Goal: Navigation & Orientation: Find specific page/section

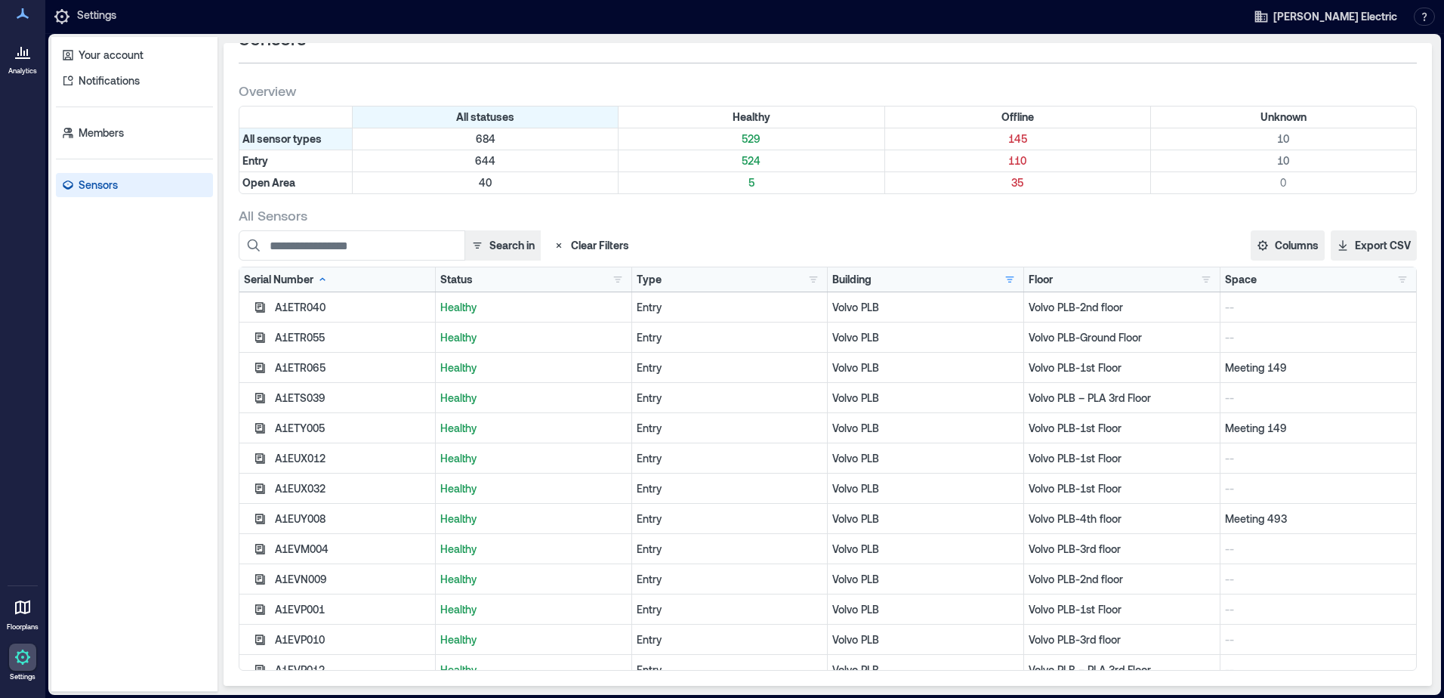
click at [23, 604] on icon at bounding box center [23, 607] width 18 height 18
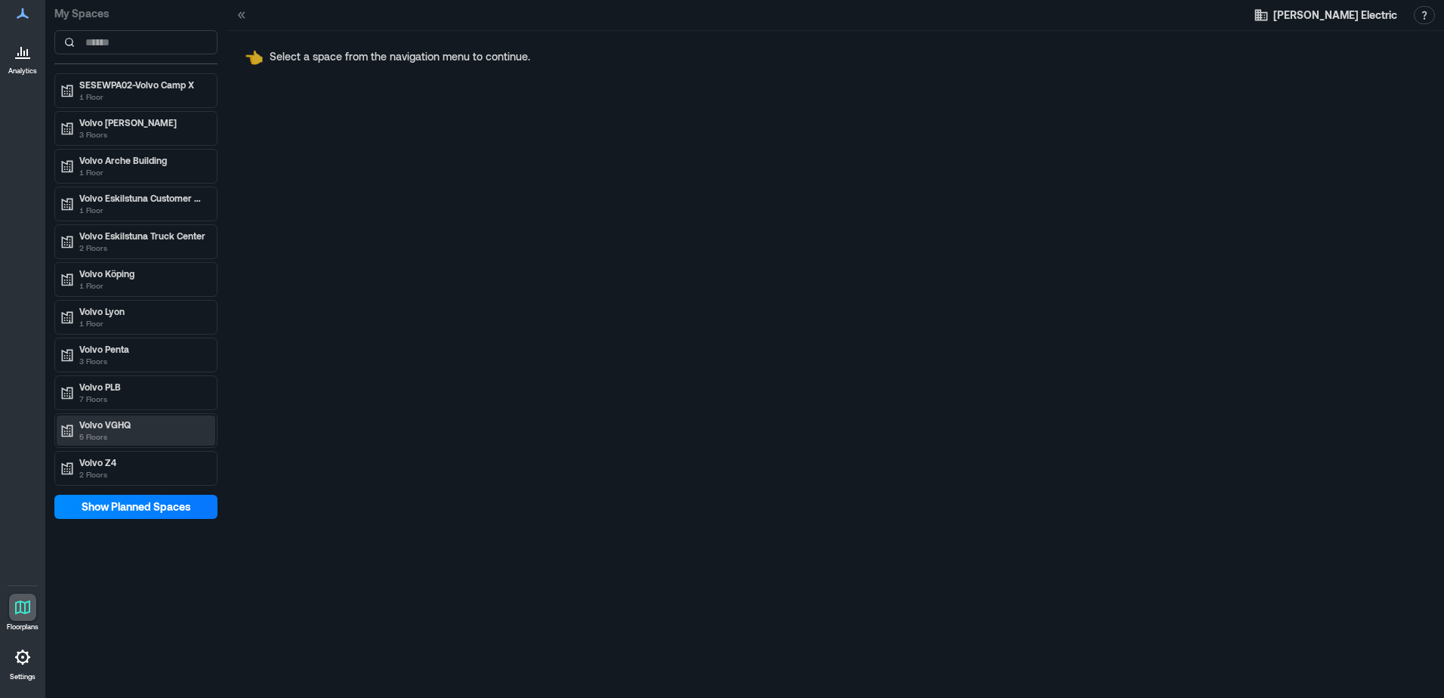
click at [137, 433] on p "5 Floors" at bounding box center [142, 437] width 127 height 12
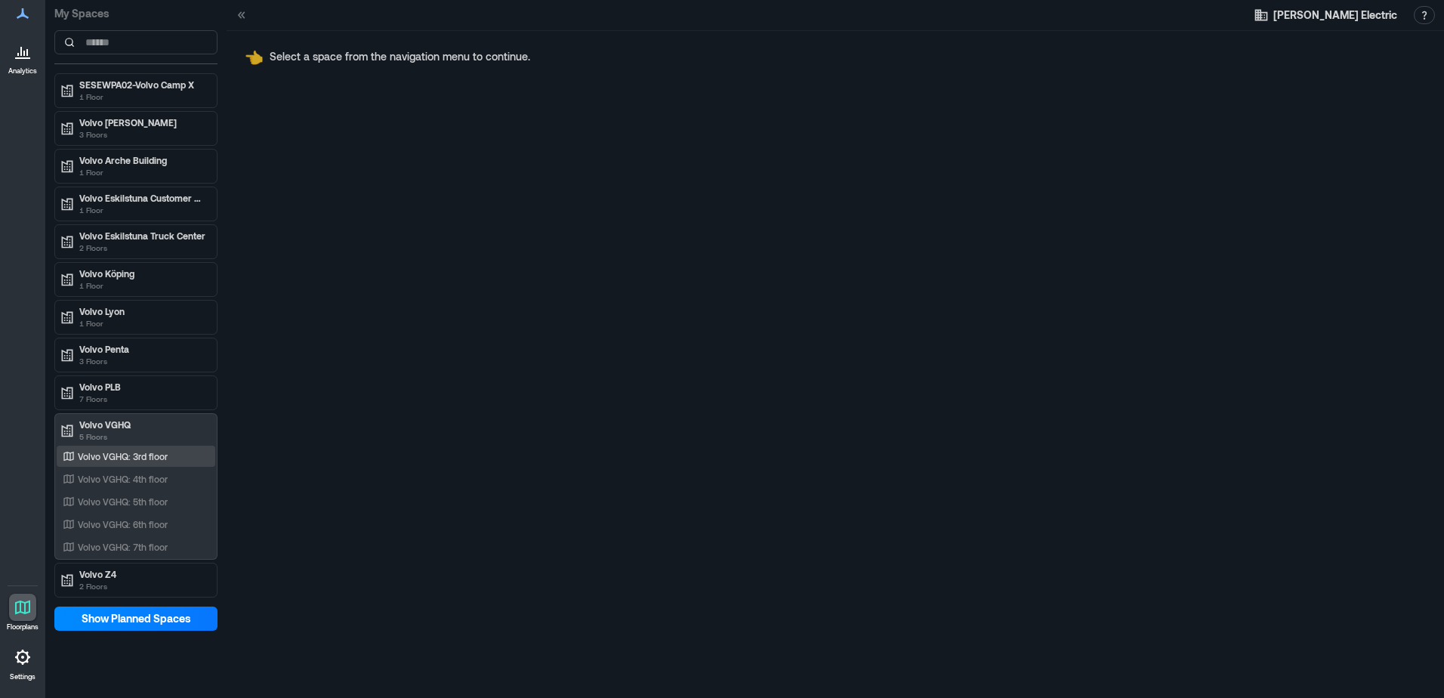
click at [167, 463] on div "Volvo VGHQ: 3rd floor" at bounding box center [133, 456] width 147 height 15
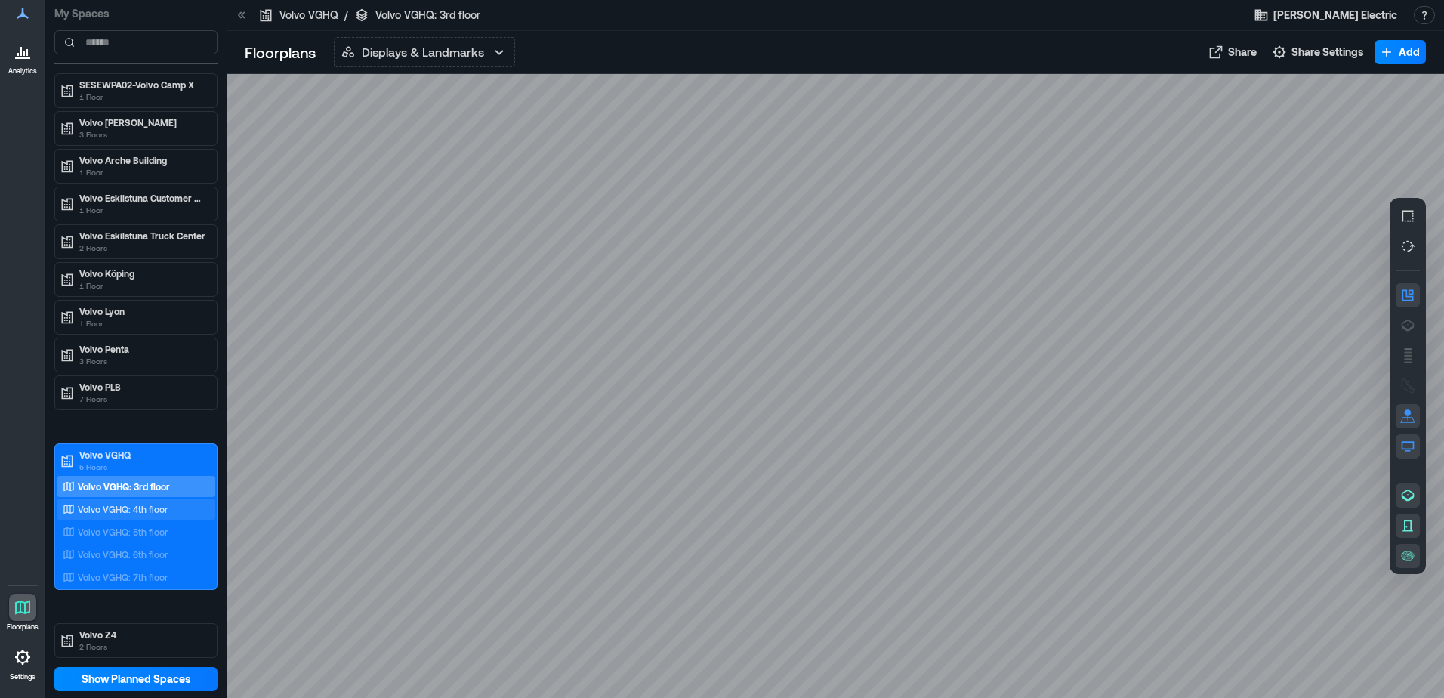
click at [168, 506] on div "Volvo VGHQ: 4th floor" at bounding box center [133, 509] width 147 height 15
click at [159, 397] on p "7 Floors" at bounding box center [142, 399] width 127 height 12
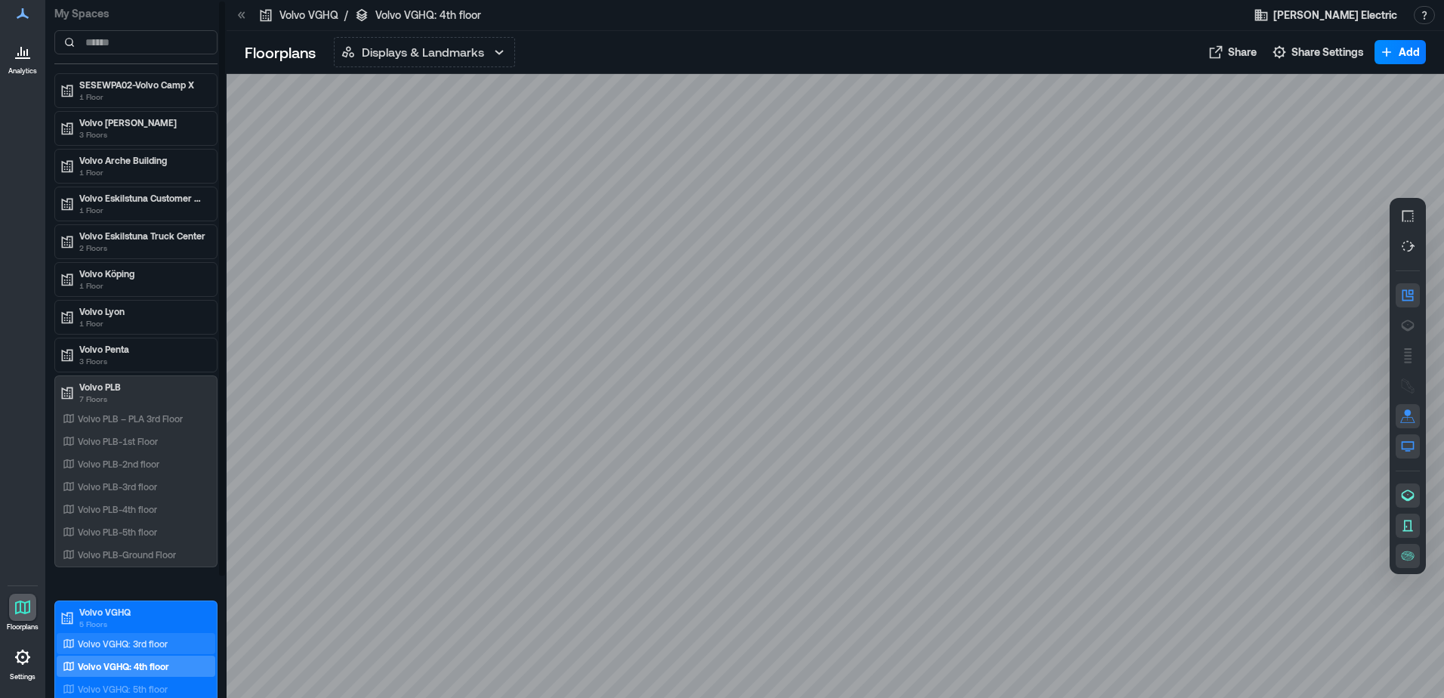
click at [122, 647] on p "Volvo VGHQ: 3rd floor" at bounding box center [123, 644] width 90 height 12
